Goal: Check status

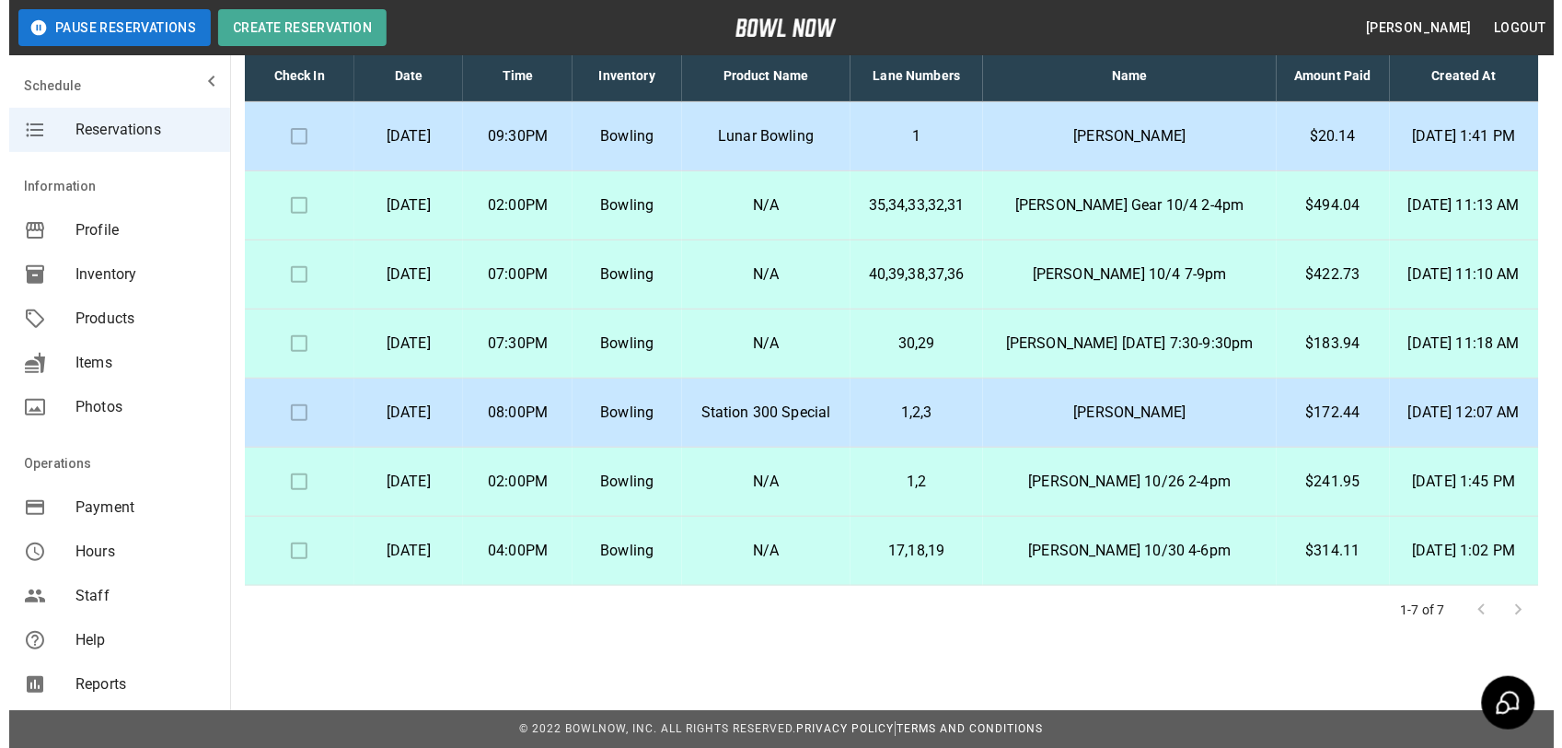
scroll to position [154, 0]
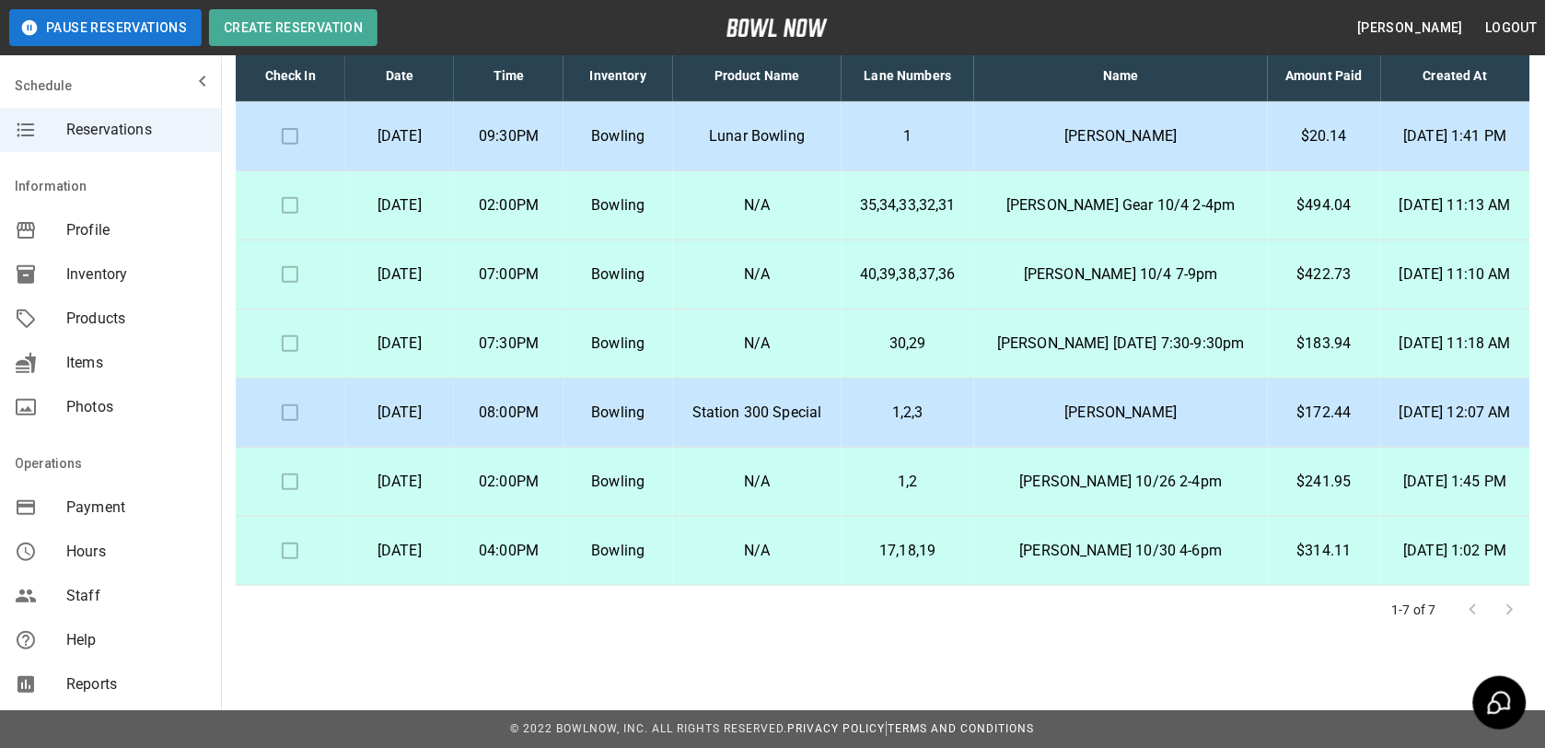
click at [1326, 550] on p "$314.11" at bounding box center [1325, 551] width 84 height 22
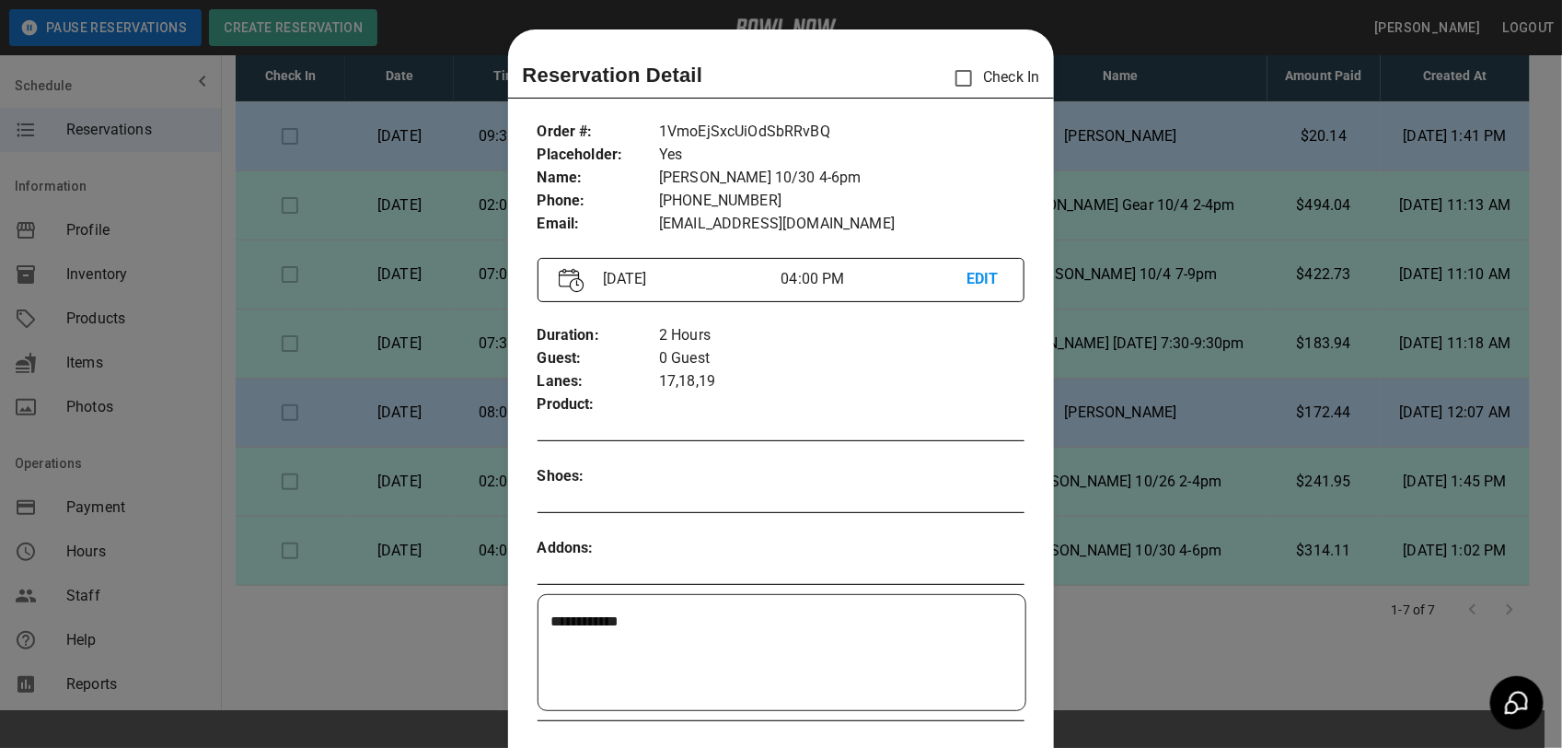
scroll to position [29, 0]
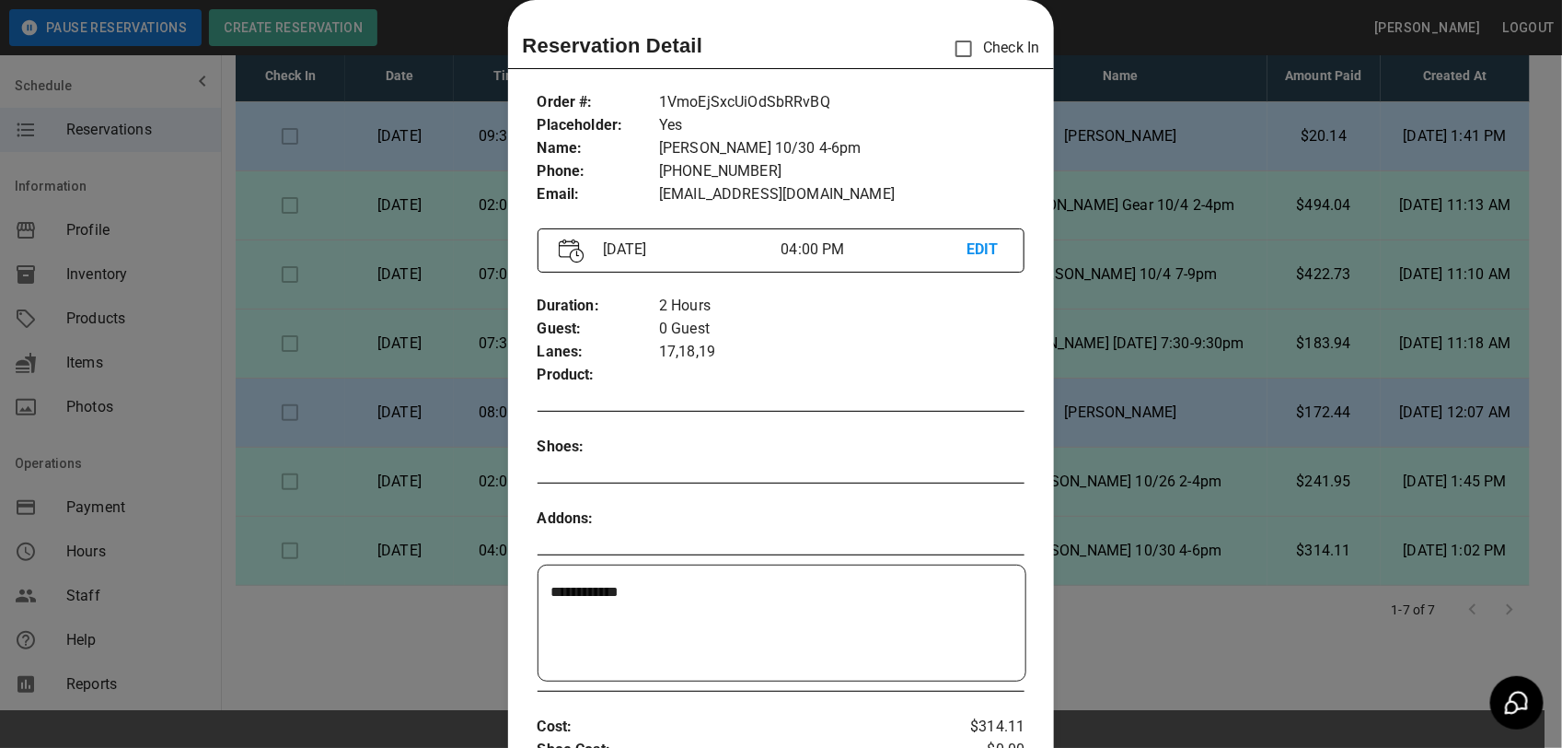
click at [1156, 329] on div at bounding box center [781, 374] width 1562 height 748
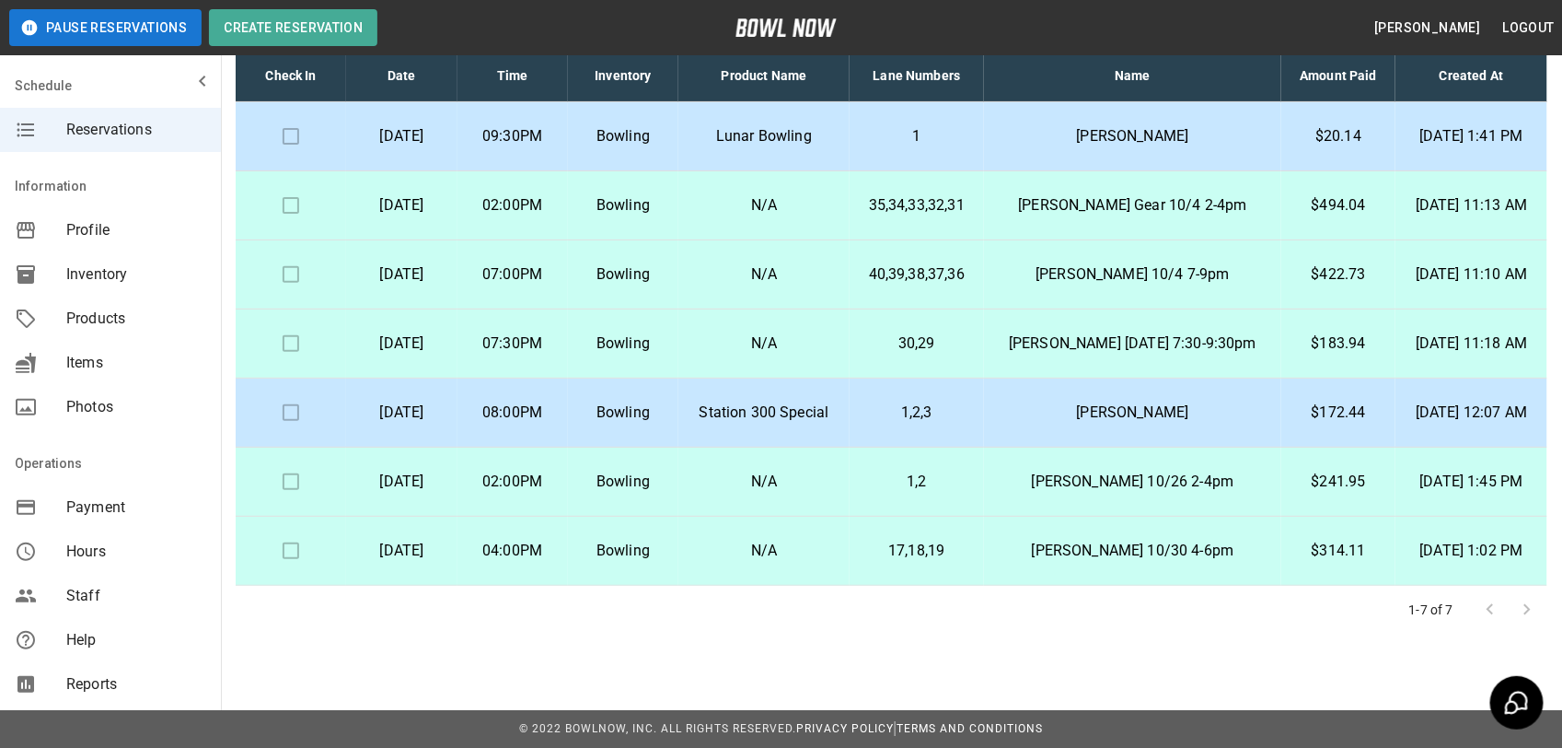
scroll to position [126, 0]
click at [1287, 135] on p "$20.14" at bounding box center [1325, 136] width 84 height 22
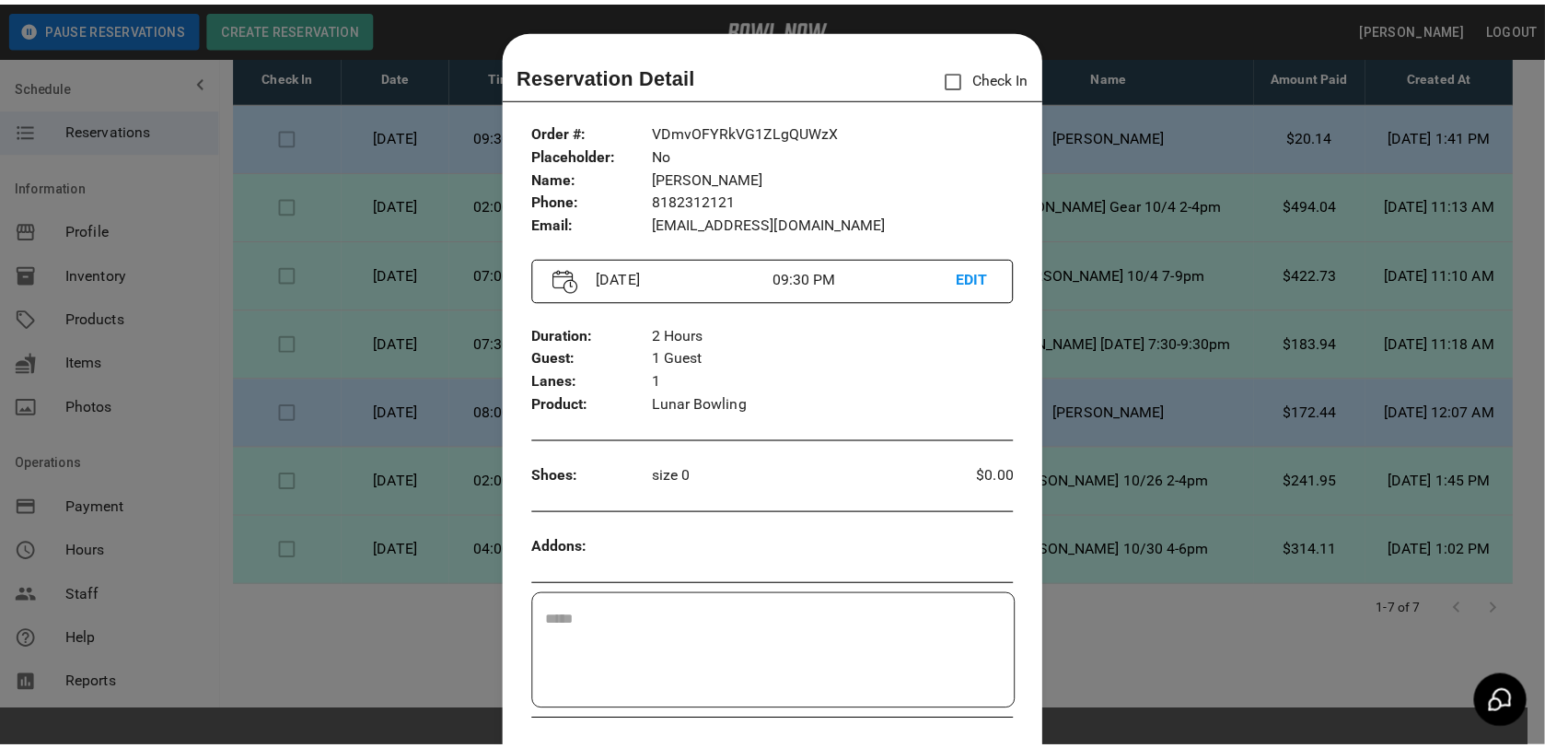
scroll to position [29, 0]
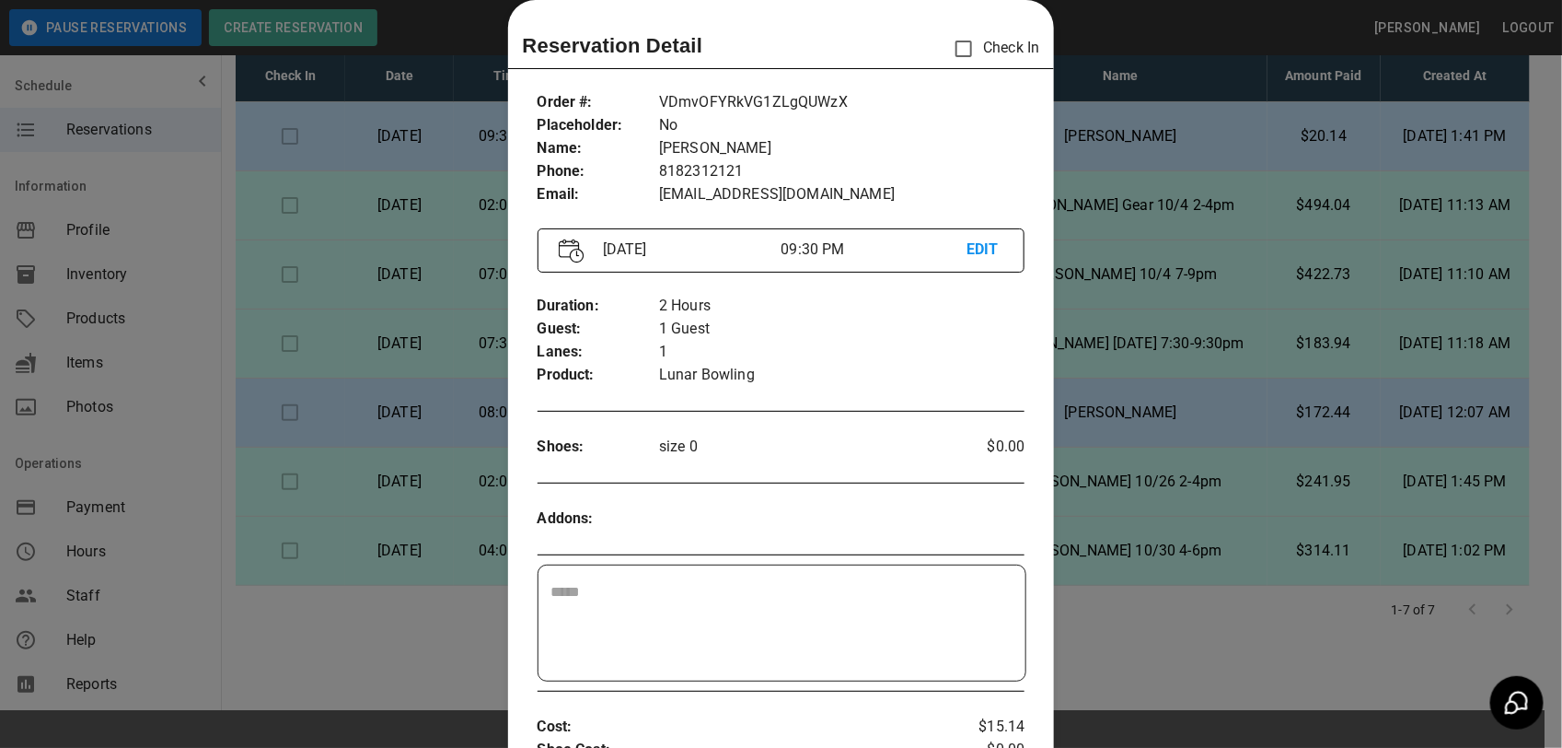
click at [1287, 135] on div at bounding box center [781, 374] width 1562 height 748
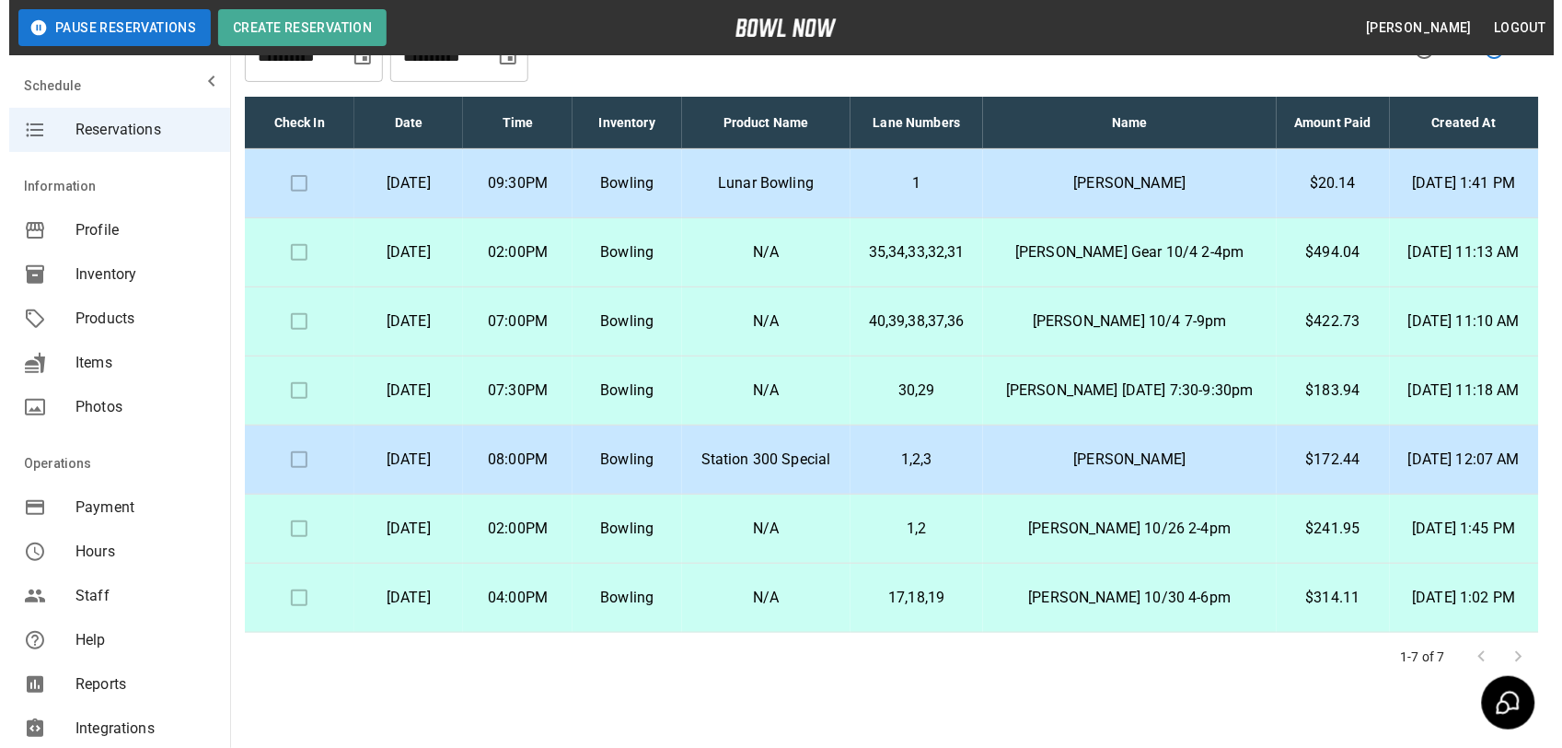
scroll to position [0, 0]
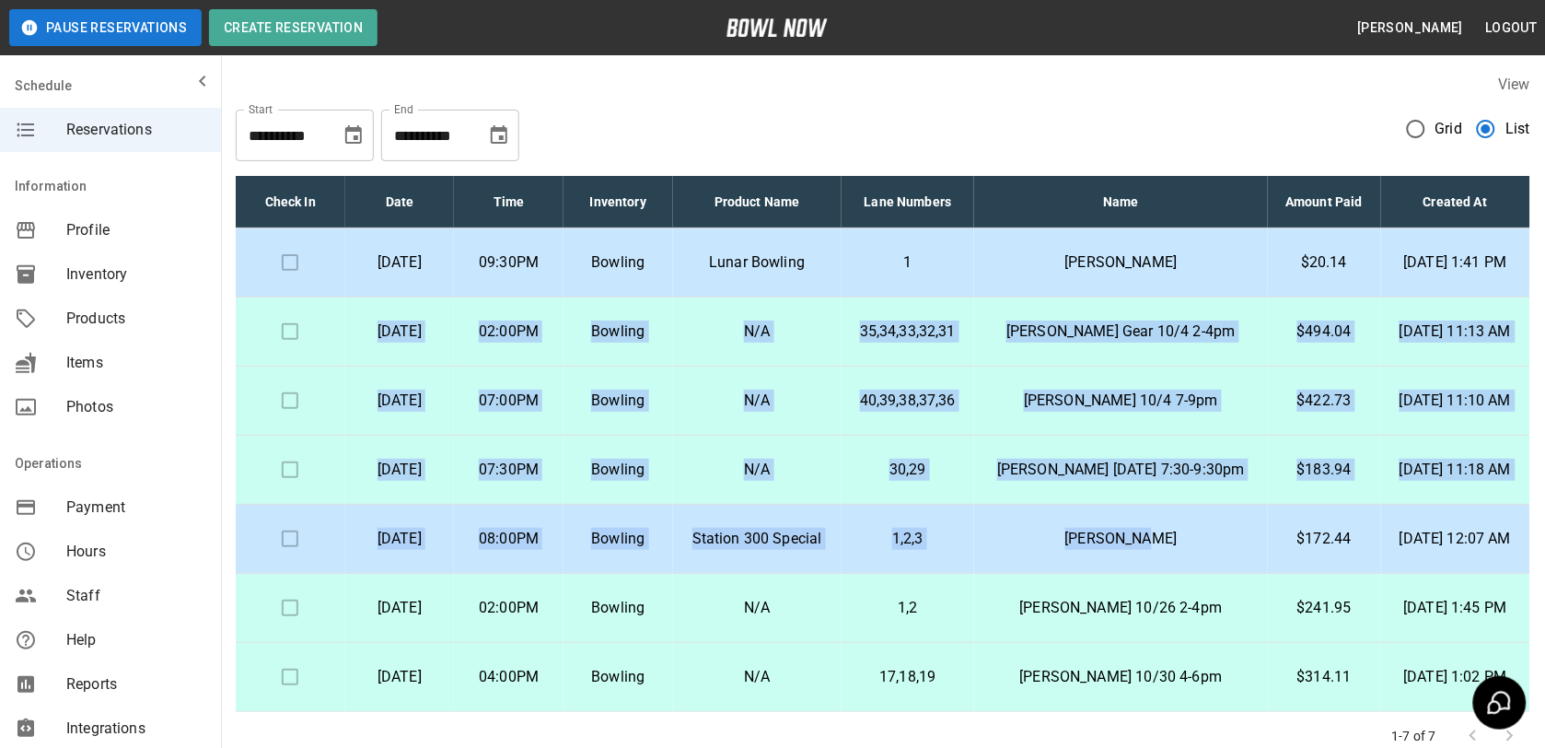
drag, startPoint x: 362, startPoint y: 339, endPoint x: 1183, endPoint y: 574, distance: 854.2
click at [1183, 574] on tbody "[DATE] 09:30PM Bowling Lunar Bowling 1 [PERSON_NAME] Test $20.14 [DATE] 1:41 PM…" at bounding box center [883, 469] width 1295 height 483
click at [825, 466] on td "N/A" at bounding box center [757, 469] width 168 height 69
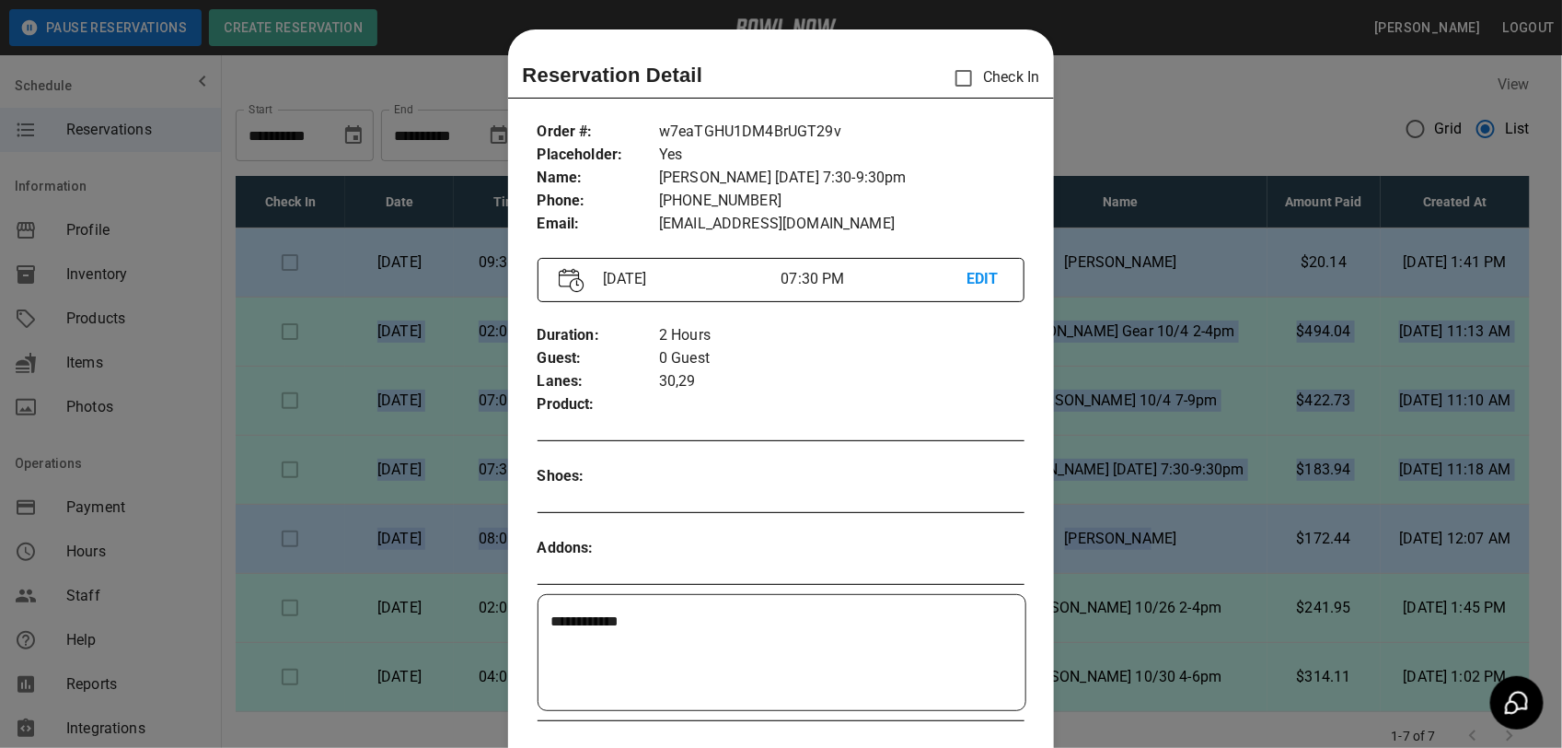
scroll to position [29, 0]
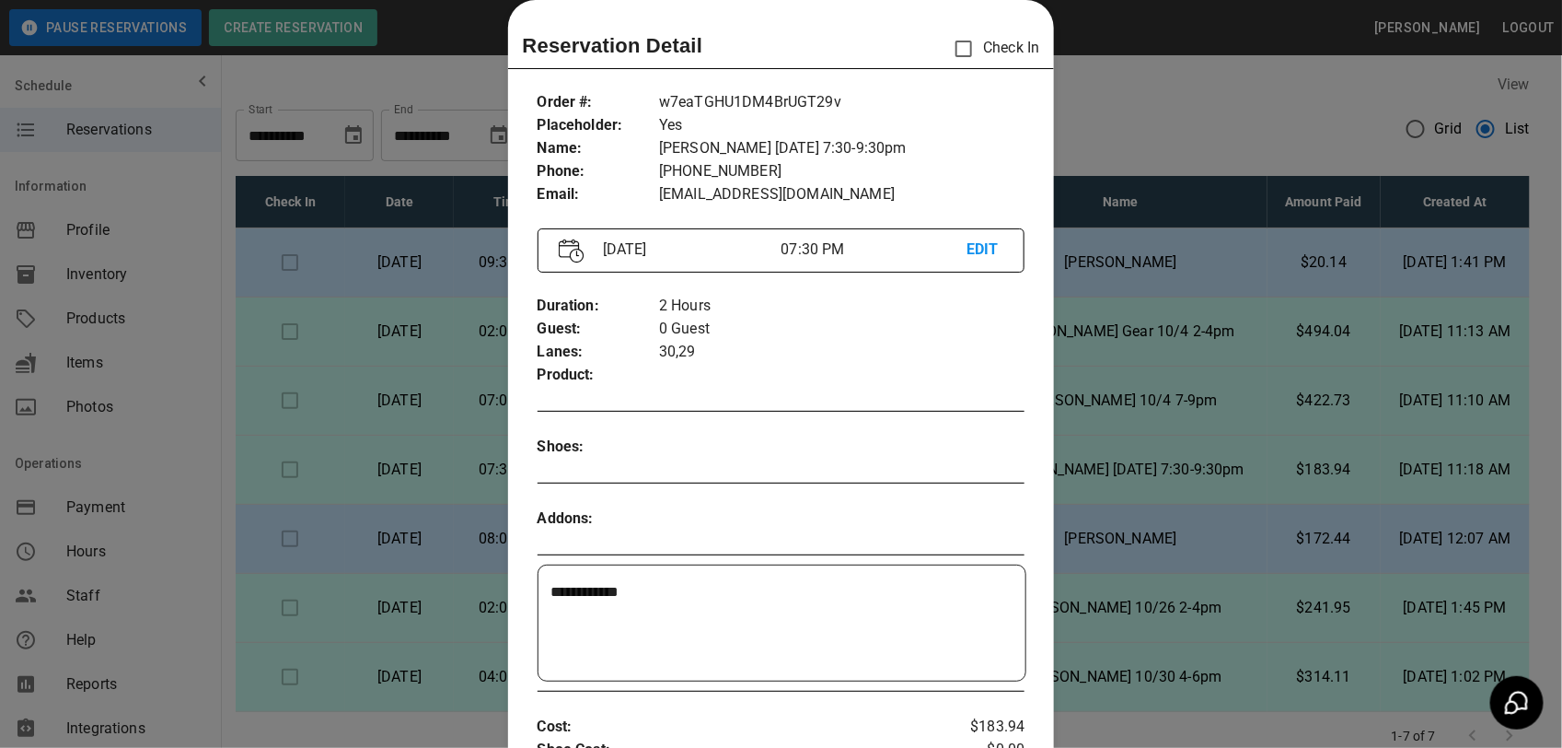
click at [1287, 85] on div at bounding box center [781, 374] width 1562 height 748
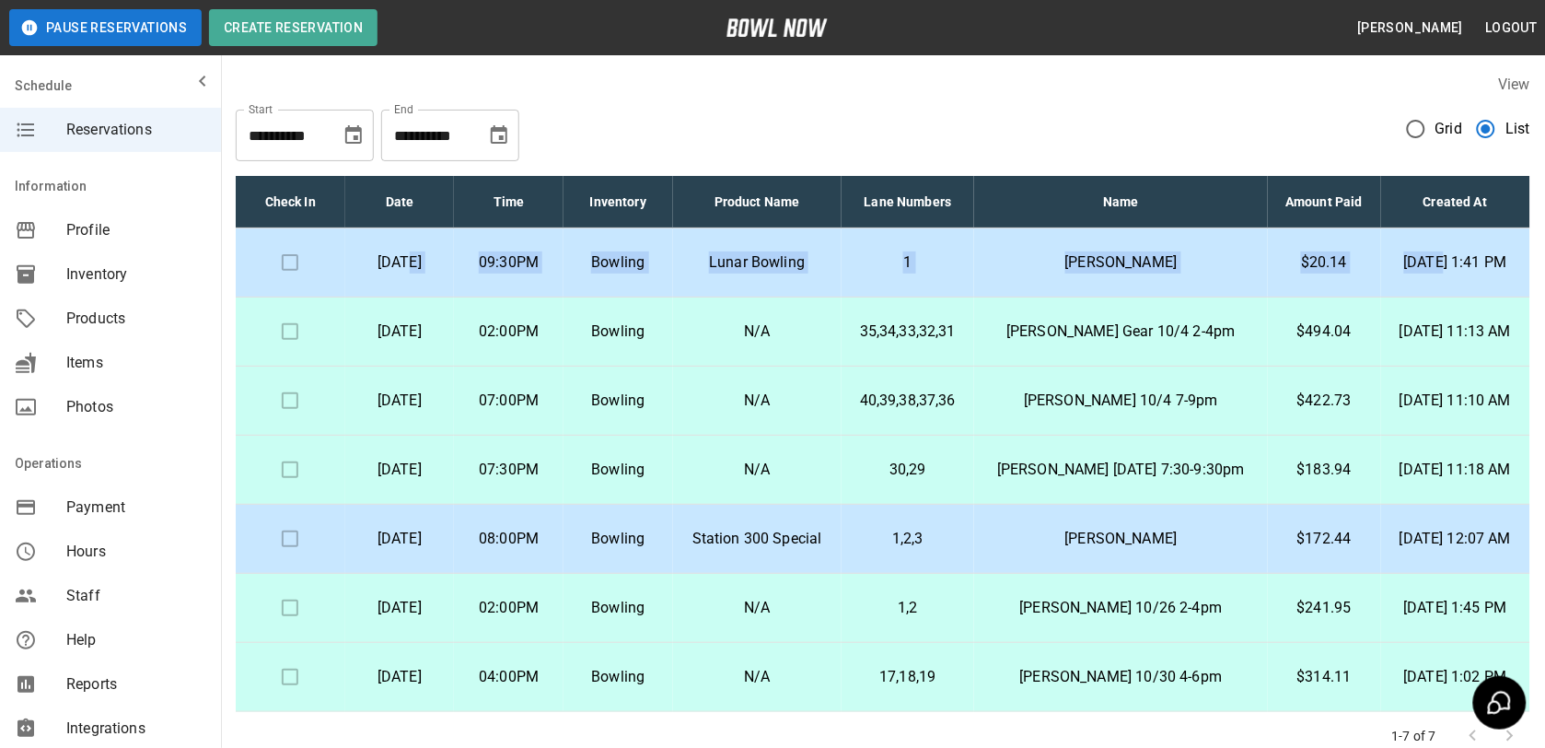
drag, startPoint x: 397, startPoint y: 258, endPoint x: 1402, endPoint y: 282, distance: 1005.7
click at [1402, 282] on tr "[DATE] 09:30PM Bowling Lunar Bowling 1 [PERSON_NAME] Test $20.14 [DATE] 1:41 PM" at bounding box center [883, 262] width 1295 height 69
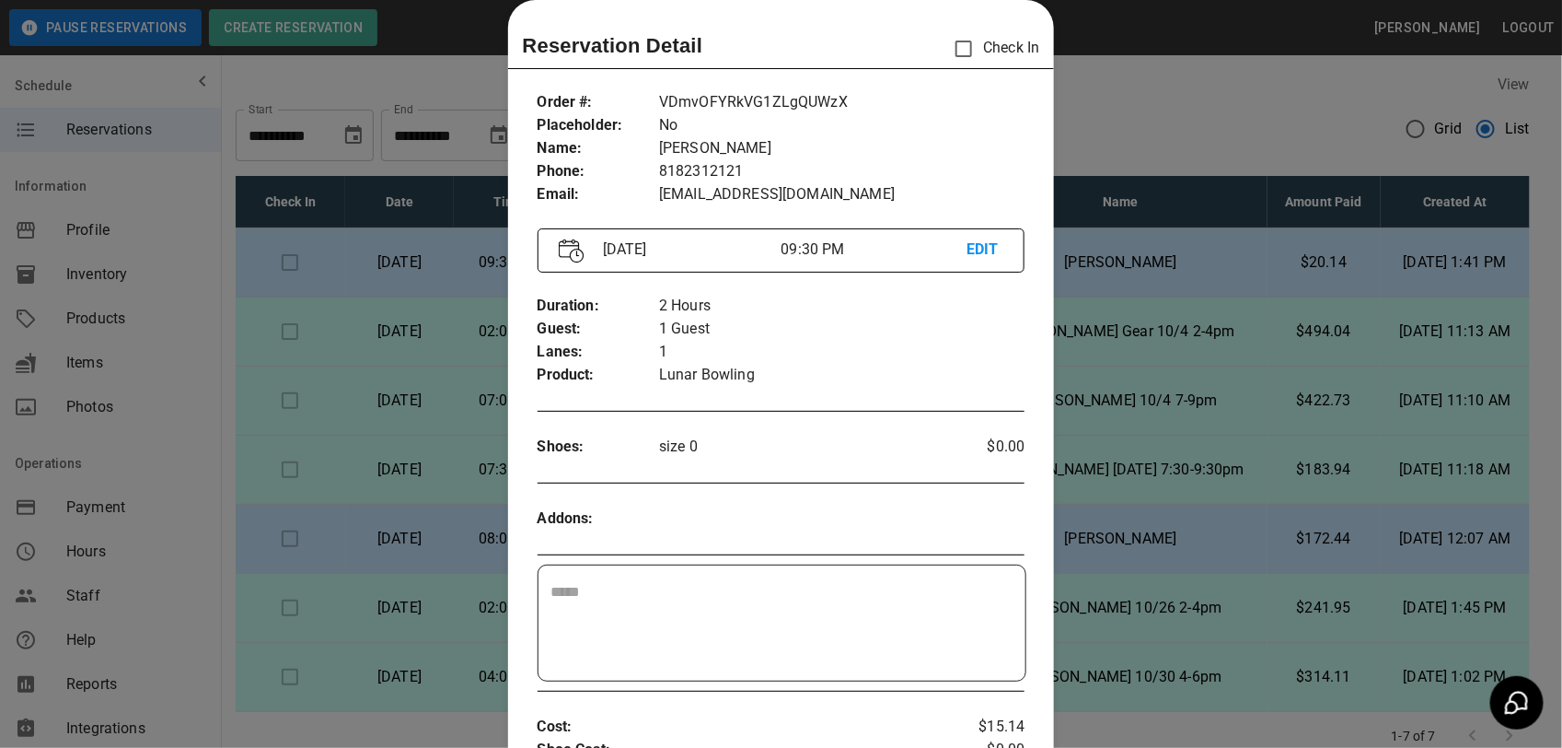
click at [1126, 134] on div at bounding box center [781, 374] width 1562 height 748
